Goal: Navigation & Orientation: Find specific page/section

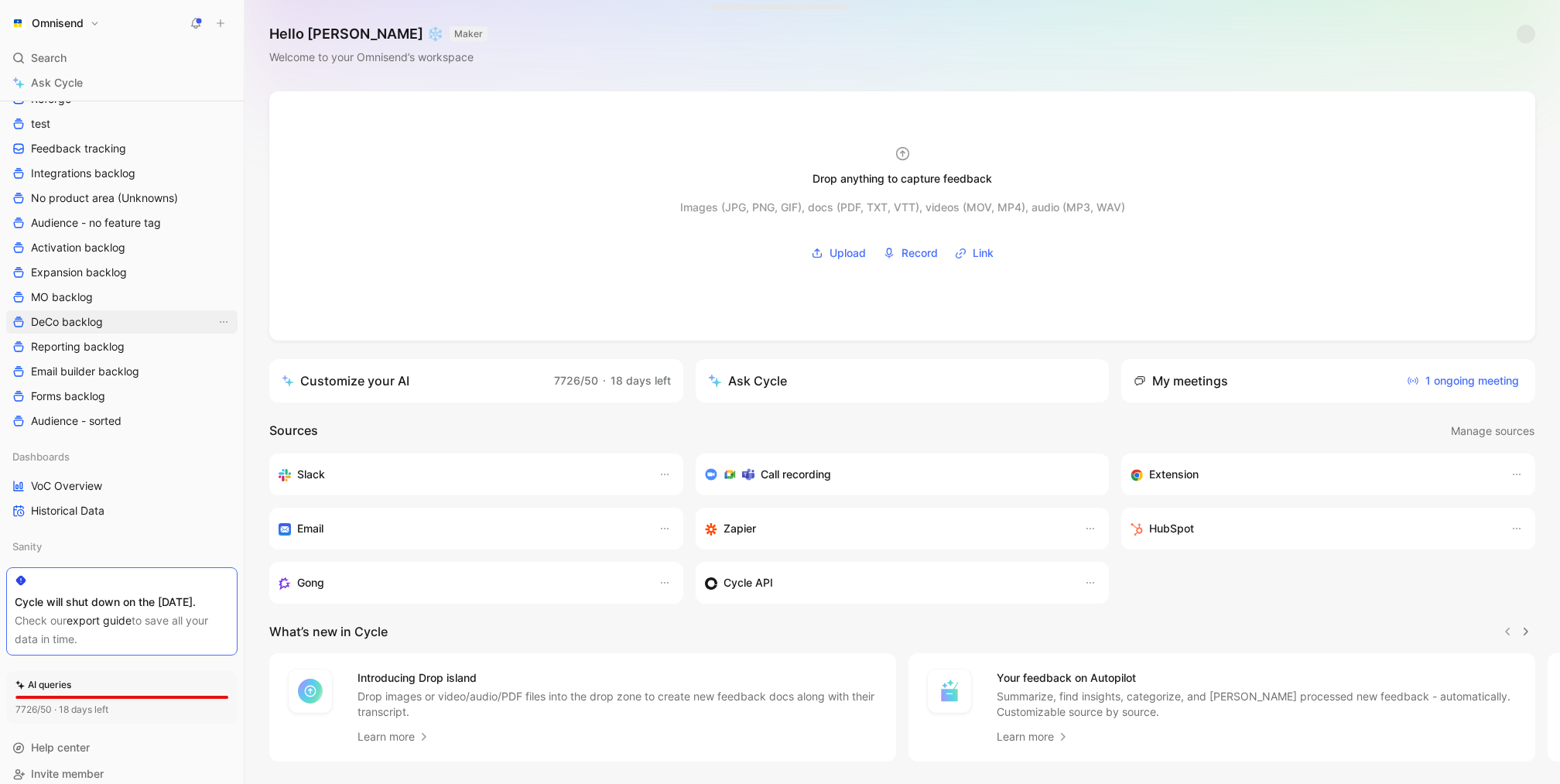
scroll to position [361, 0]
click at [128, 415] on link "Audience - sorted" at bounding box center [122, 422] width 232 height 23
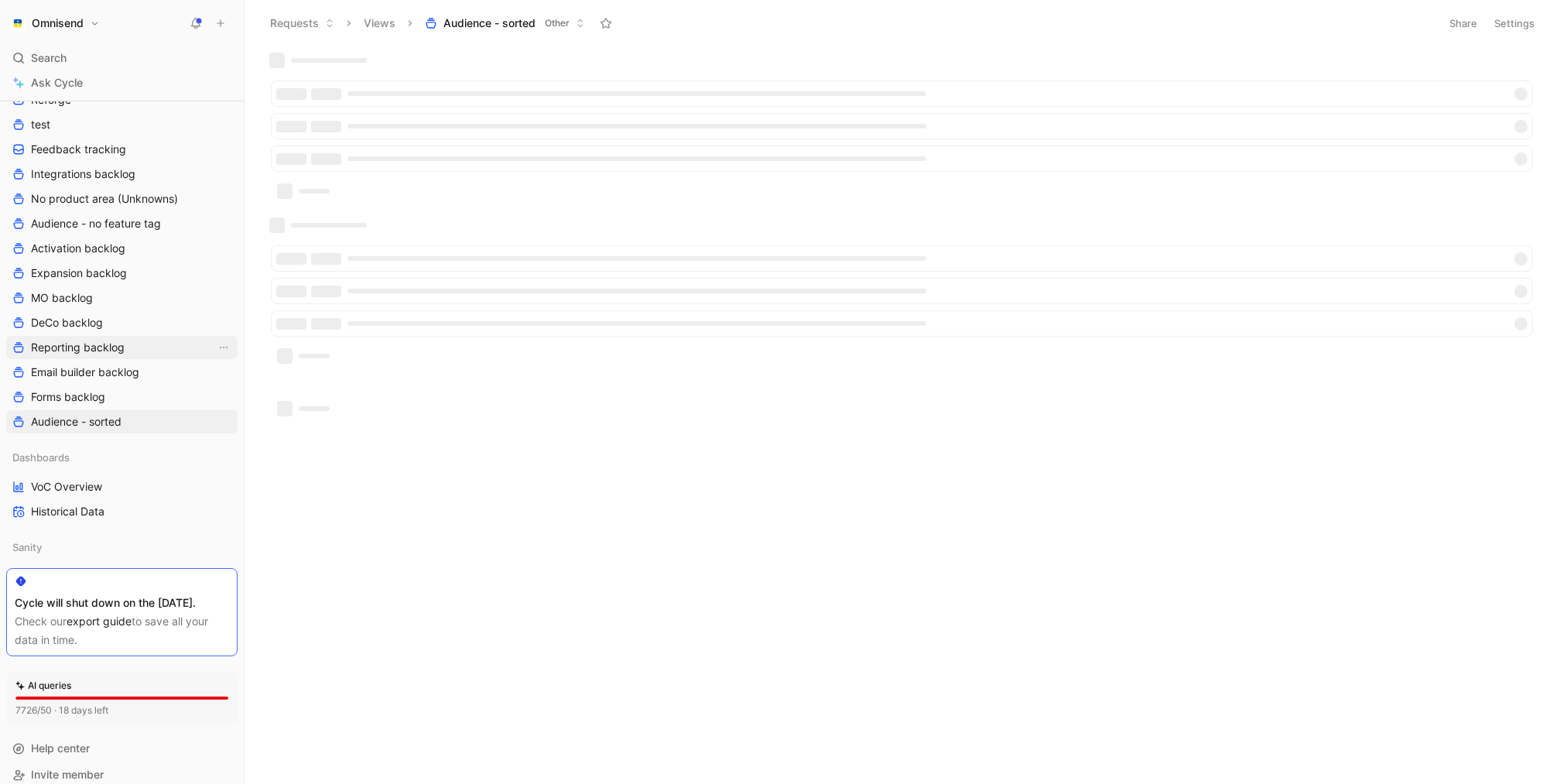
click at [114, 342] on span "Reporting backlog" at bounding box center [78, 347] width 94 height 15
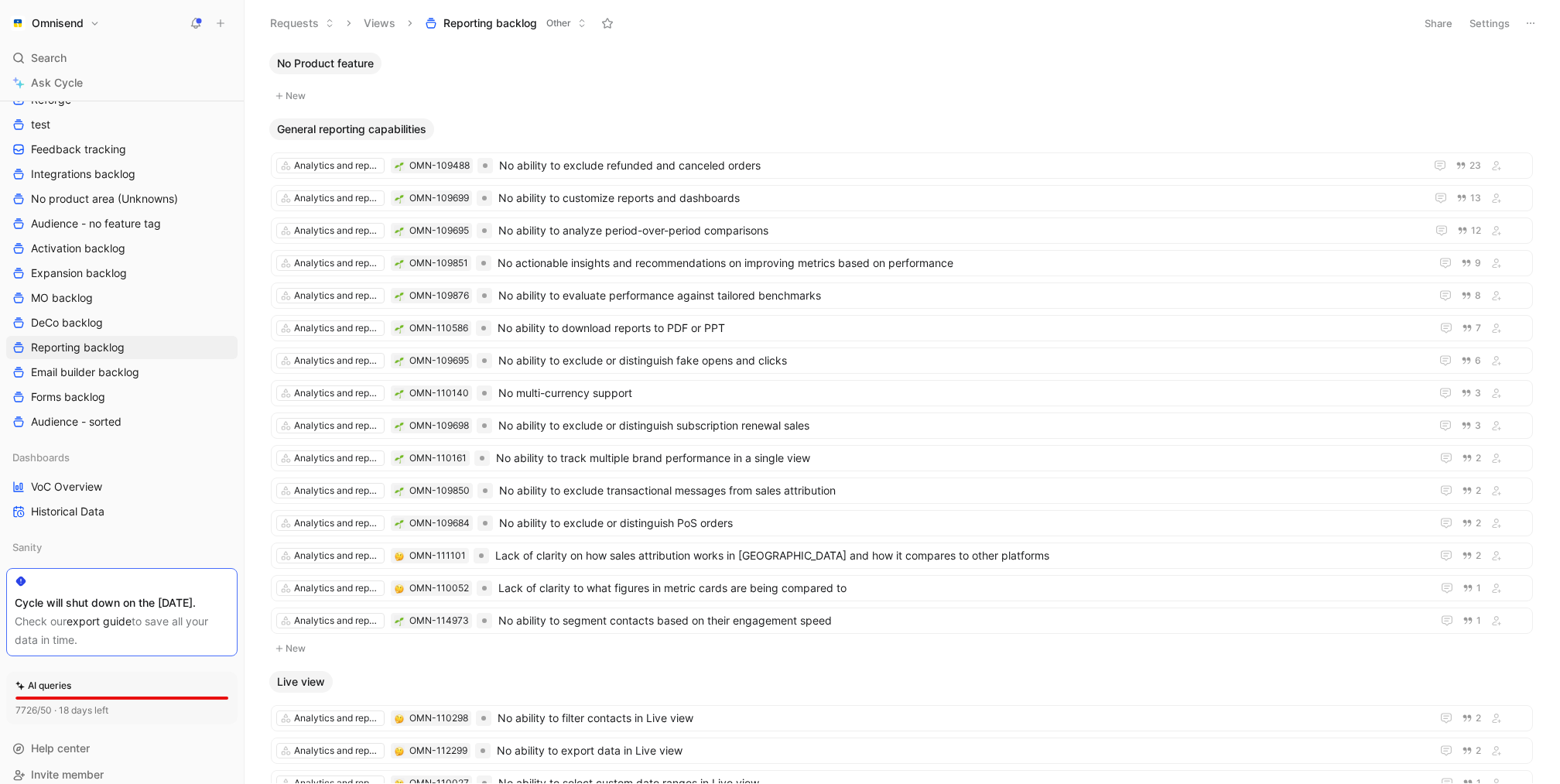
scroll to position [393, 0]
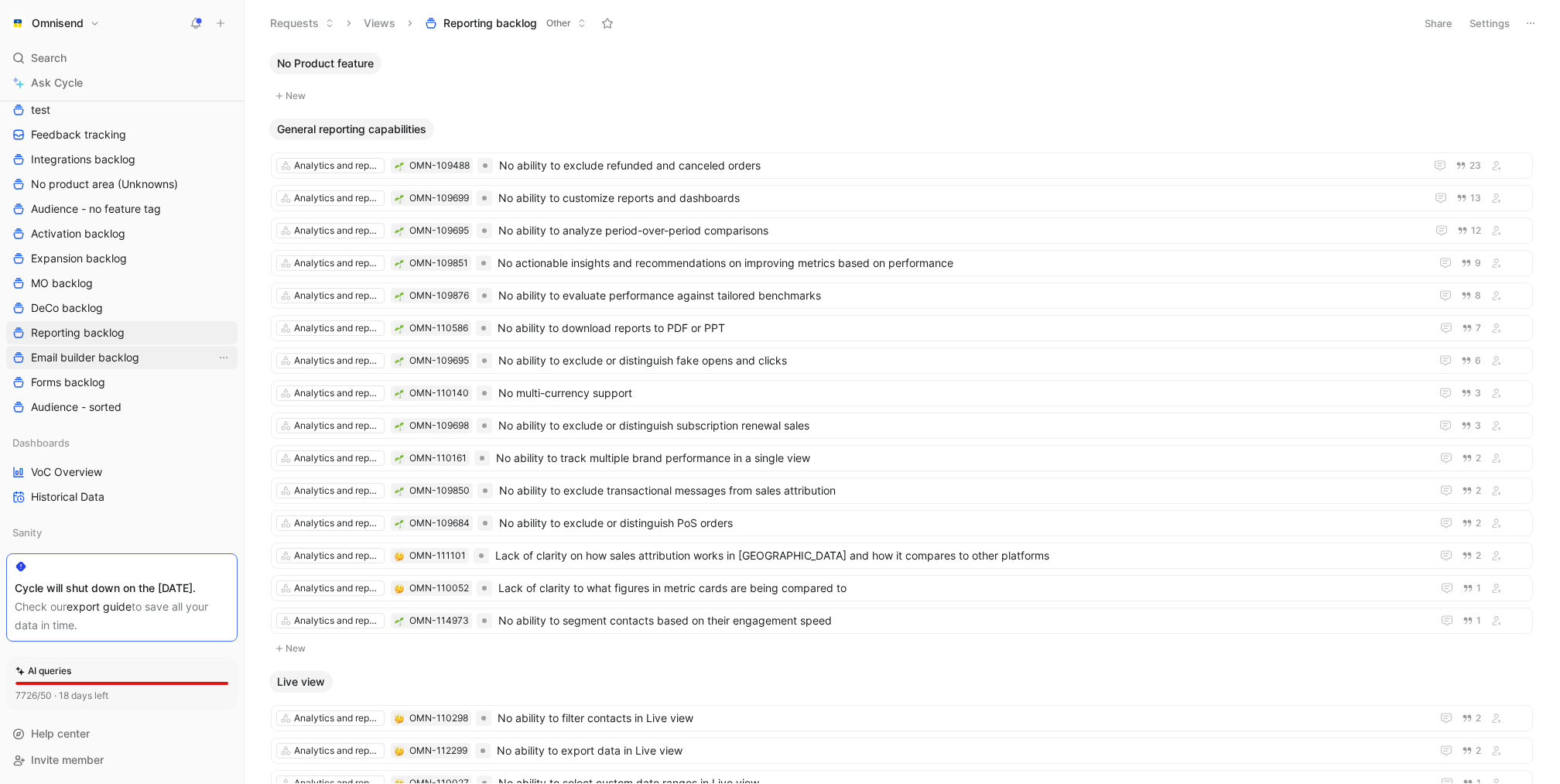
click at [132, 350] on span "Email builder backlog" at bounding box center [85, 357] width 108 height 15
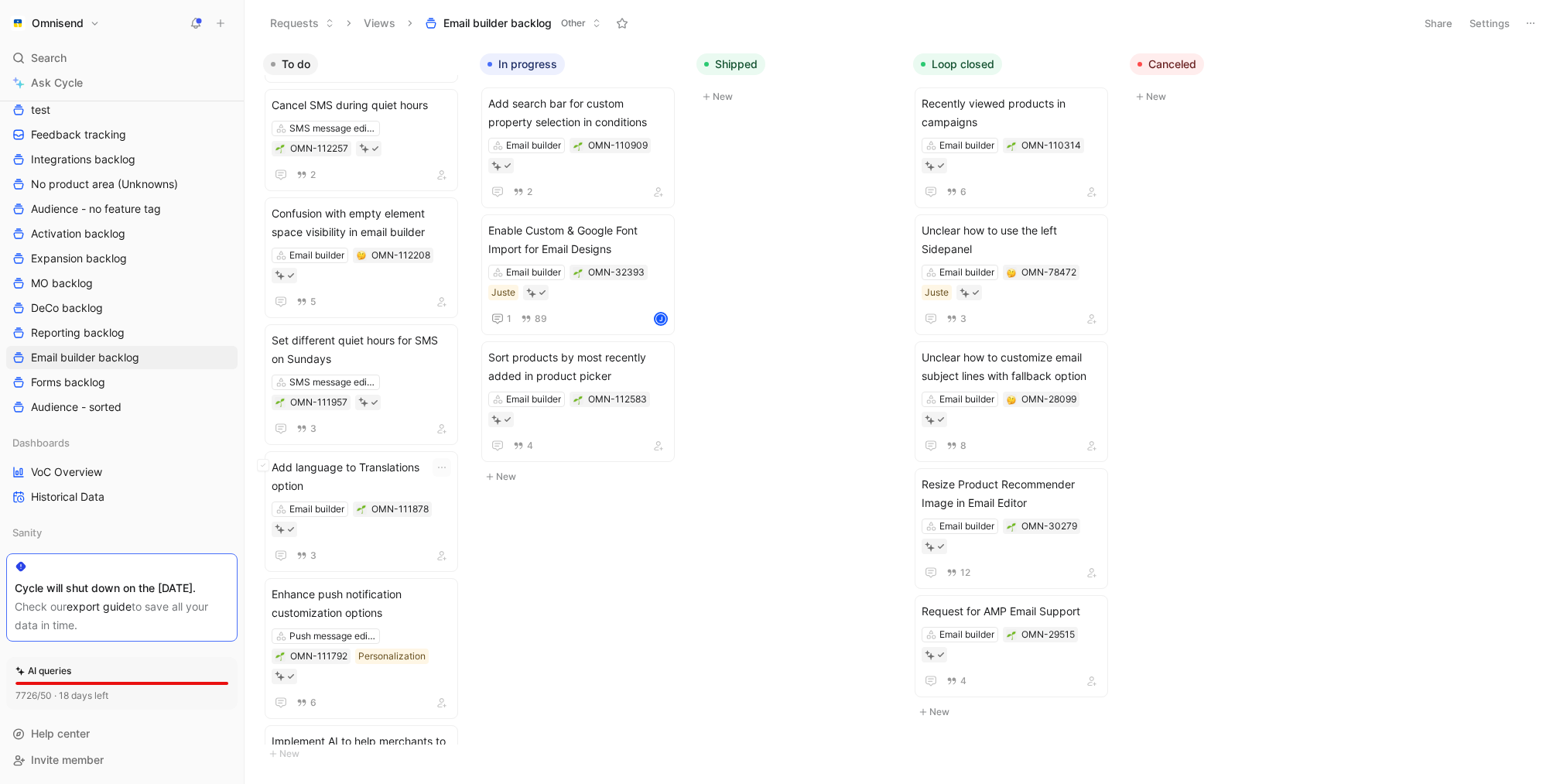
scroll to position [1105, 0]
